Goal: Task Accomplishment & Management: Use online tool/utility

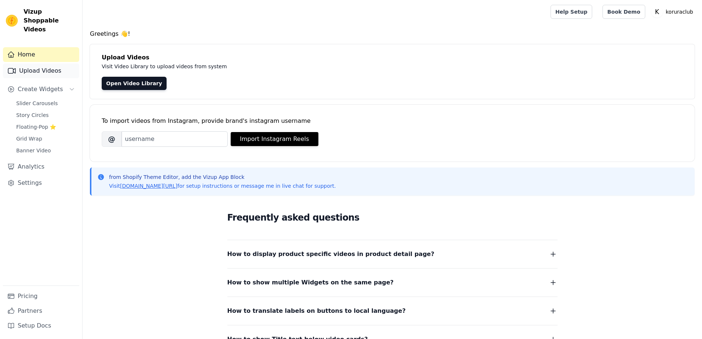
click at [34, 63] on link "Upload Videos" at bounding box center [41, 70] width 76 height 15
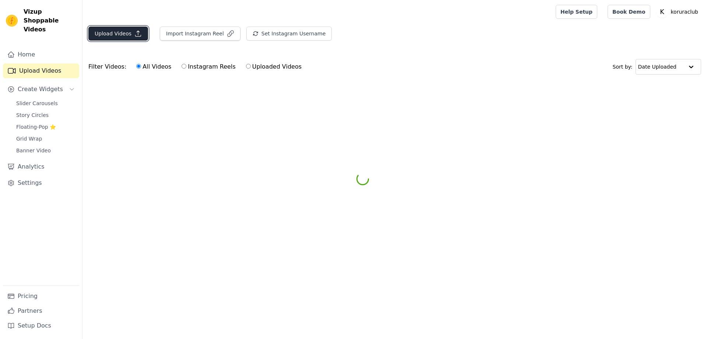
click at [109, 27] on button "Upload Videos" at bounding box center [118, 34] width 60 height 14
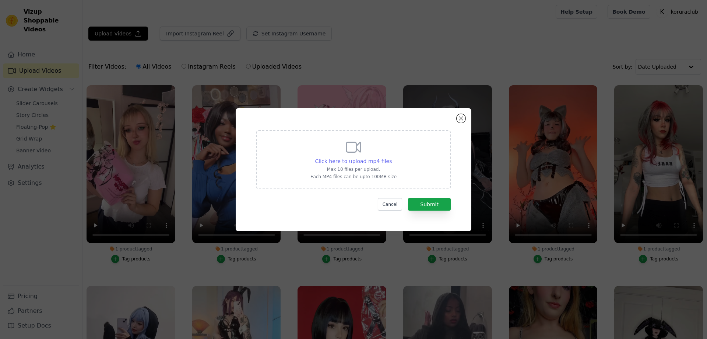
click at [359, 163] on span "Click here to upload mp4 files" at bounding box center [353, 161] width 77 height 6
click at [392, 157] on input "Click here to upload mp4 files Max 10 files per upload. Each MP4 files can be u…" at bounding box center [392, 157] width 0 height 0
type input "C:\fakepath\oharucosplay.mp4"
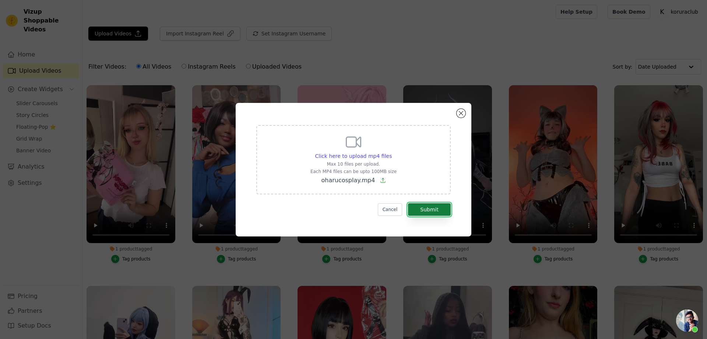
click at [429, 208] on button "Submit" at bounding box center [429, 209] width 43 height 13
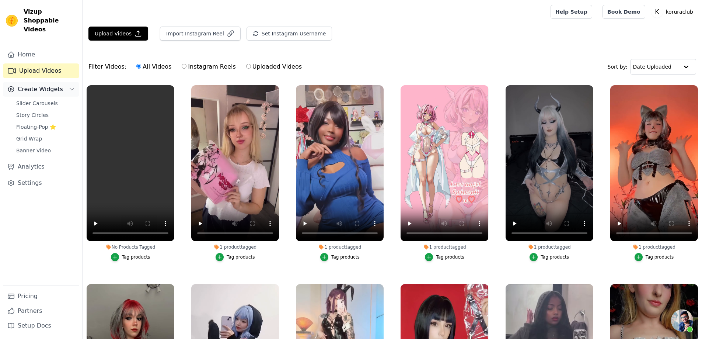
click at [34, 85] on span "Create Widgets" at bounding box center [40, 89] width 45 height 9
click at [31, 85] on span "Create Widgets" at bounding box center [40, 89] width 45 height 9
click at [28, 111] on span "Story Circles" at bounding box center [32, 114] width 32 height 7
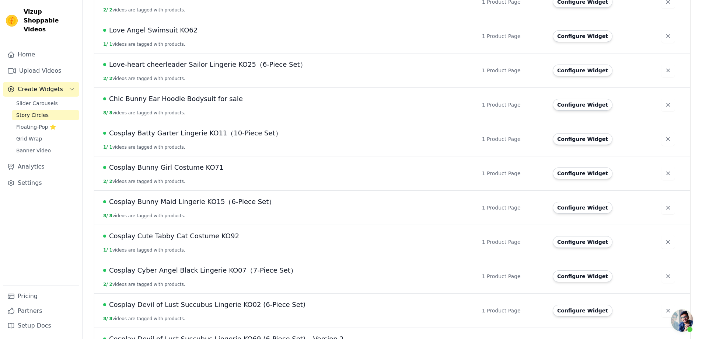
scroll to position [516, 0]
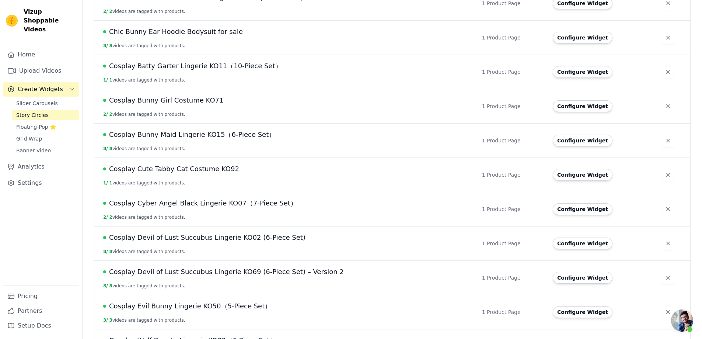
click at [213, 168] on span "Cosplay Cute Tabby Cat Costume KO92" at bounding box center [174, 169] width 130 height 10
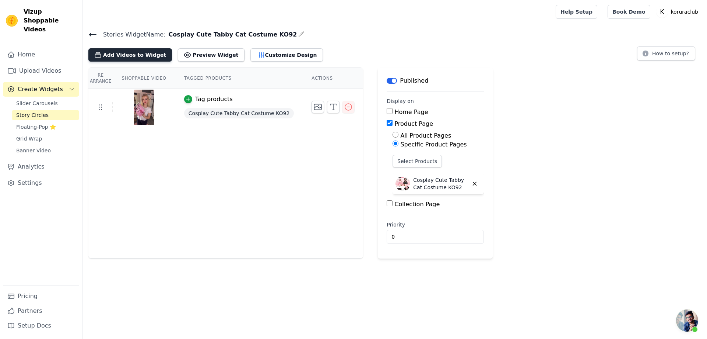
click at [123, 55] on button "Add Videos to Widget" at bounding box center [130, 54] width 84 height 13
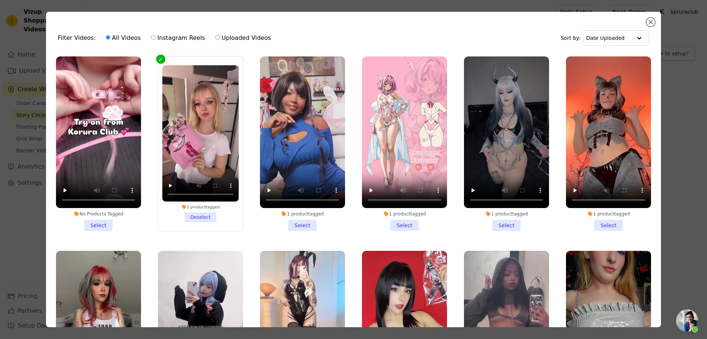
click at [98, 219] on li "No Products Tagged Select" at bounding box center [98, 143] width 85 height 174
click at [0, 0] on input "No Products Tagged Select" at bounding box center [0, 0] width 0 height 0
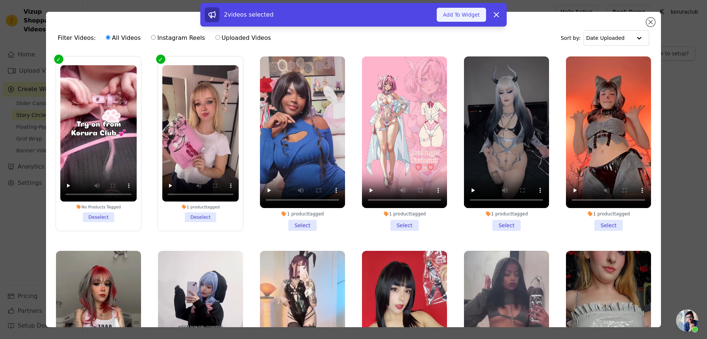
click at [451, 13] on button "Add To Widget" at bounding box center [461, 15] width 49 height 14
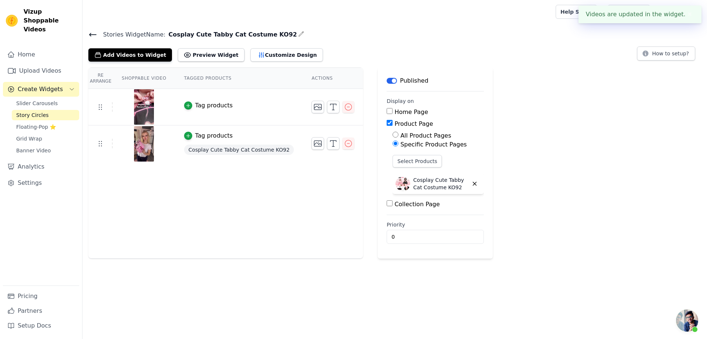
click at [184, 105] on button "Tag products" at bounding box center [208, 105] width 49 height 9
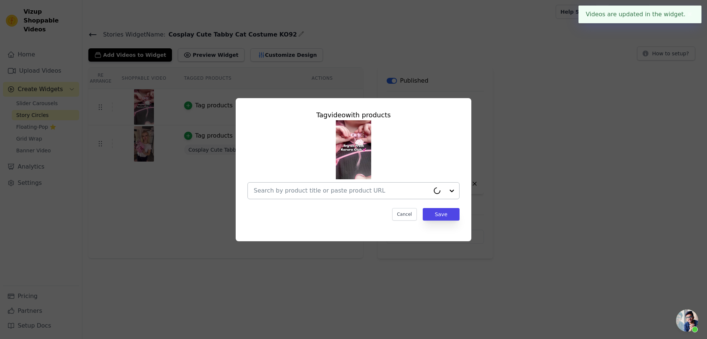
click at [353, 190] on input "text" at bounding box center [342, 190] width 176 height 9
paste input "Cosplay Cute Tabby Cat Costume KO92"
type input "Cosplay Cute Tabby Cat Costume KO92"
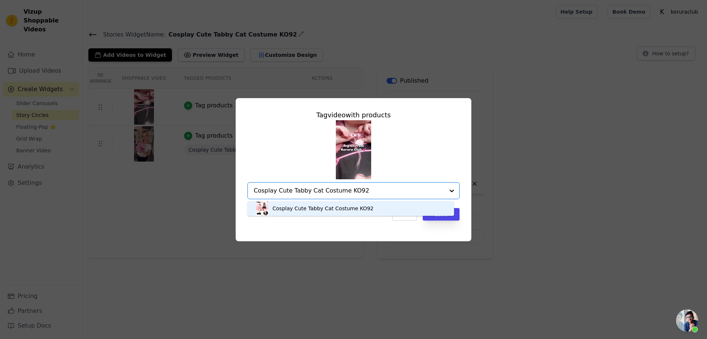
click at [308, 208] on div "Cosplay Cute Tabby Cat Costume KO92" at bounding box center [323, 207] width 101 height 7
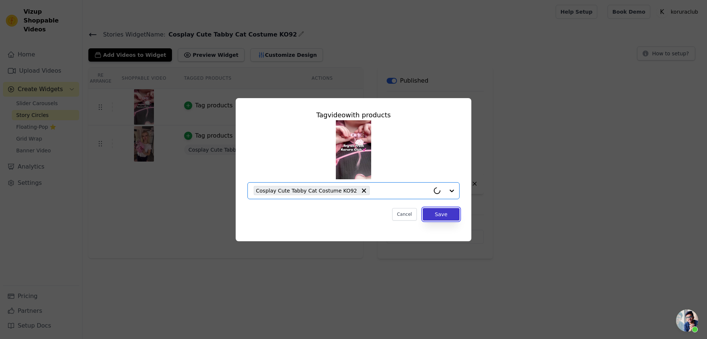
click at [440, 210] on button "Save" at bounding box center [441, 214] width 37 height 13
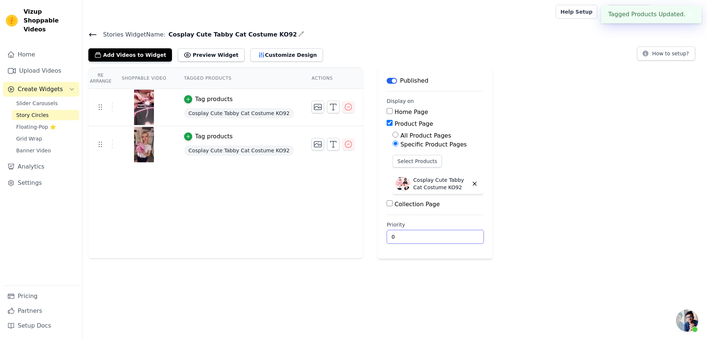
drag, startPoint x: 393, startPoint y: 237, endPoint x: 374, endPoint y: 235, distance: 19.2
click at [378, 235] on main "Label Published Display on Home Page Product Page All Product Pages Specific Pr…" at bounding box center [435, 162] width 115 height 191
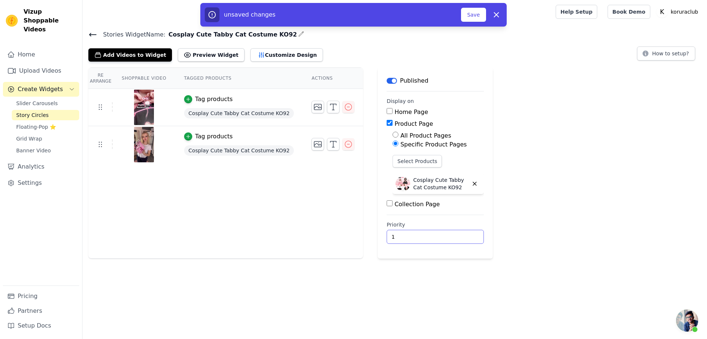
type input "1"
click at [476, 18] on button "Save" at bounding box center [473, 15] width 25 height 14
click at [474, 15] on button "Save" at bounding box center [473, 15] width 25 height 14
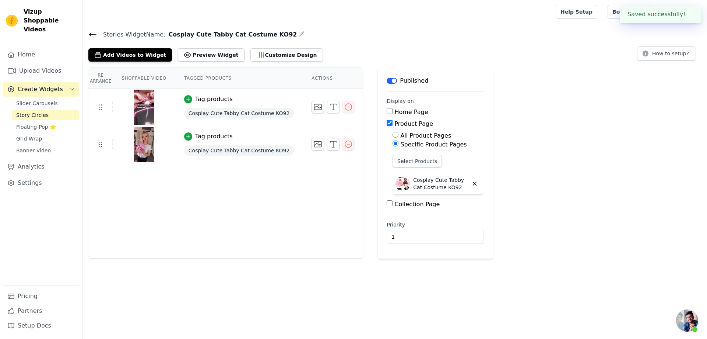
click at [555, 163] on div "Re Arrange Shoppable Video Tagged Products Actions Tag products Cosplay Cute Ta…" at bounding box center [395, 162] width 625 height 191
